Goal: Task Accomplishment & Management: Complete application form

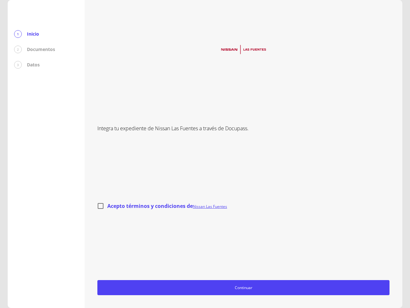
click at [205, 154] on div "Integra tu expediente de Nissan Las Fuentes a través de Docupass. Acepto términ…" at bounding box center [243, 154] width 292 height 282
click at [244, 287] on span "Continuar" at bounding box center [243, 287] width 287 height 7
